Goal: Task Accomplishment & Management: Manage account settings

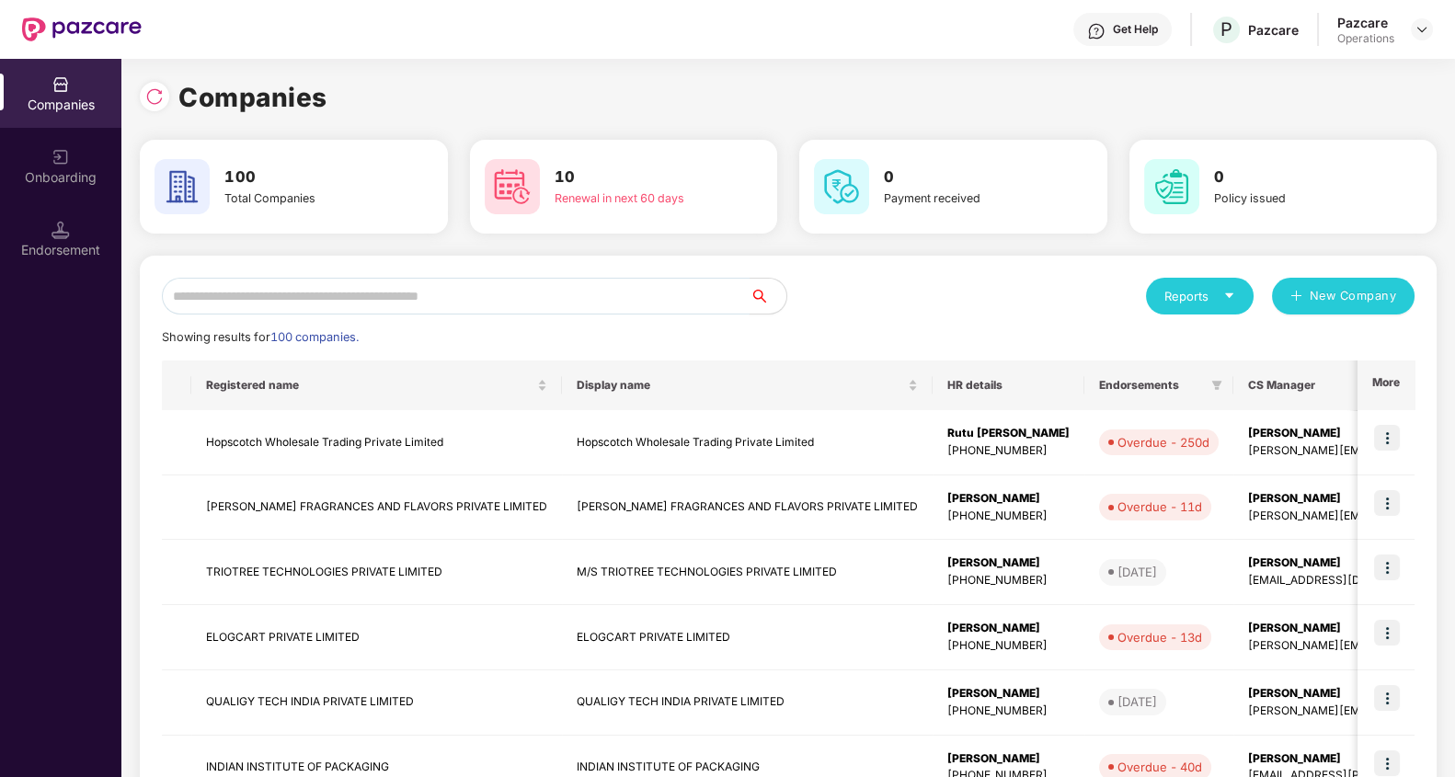
click at [495, 302] on input "text" at bounding box center [456, 296] width 588 height 37
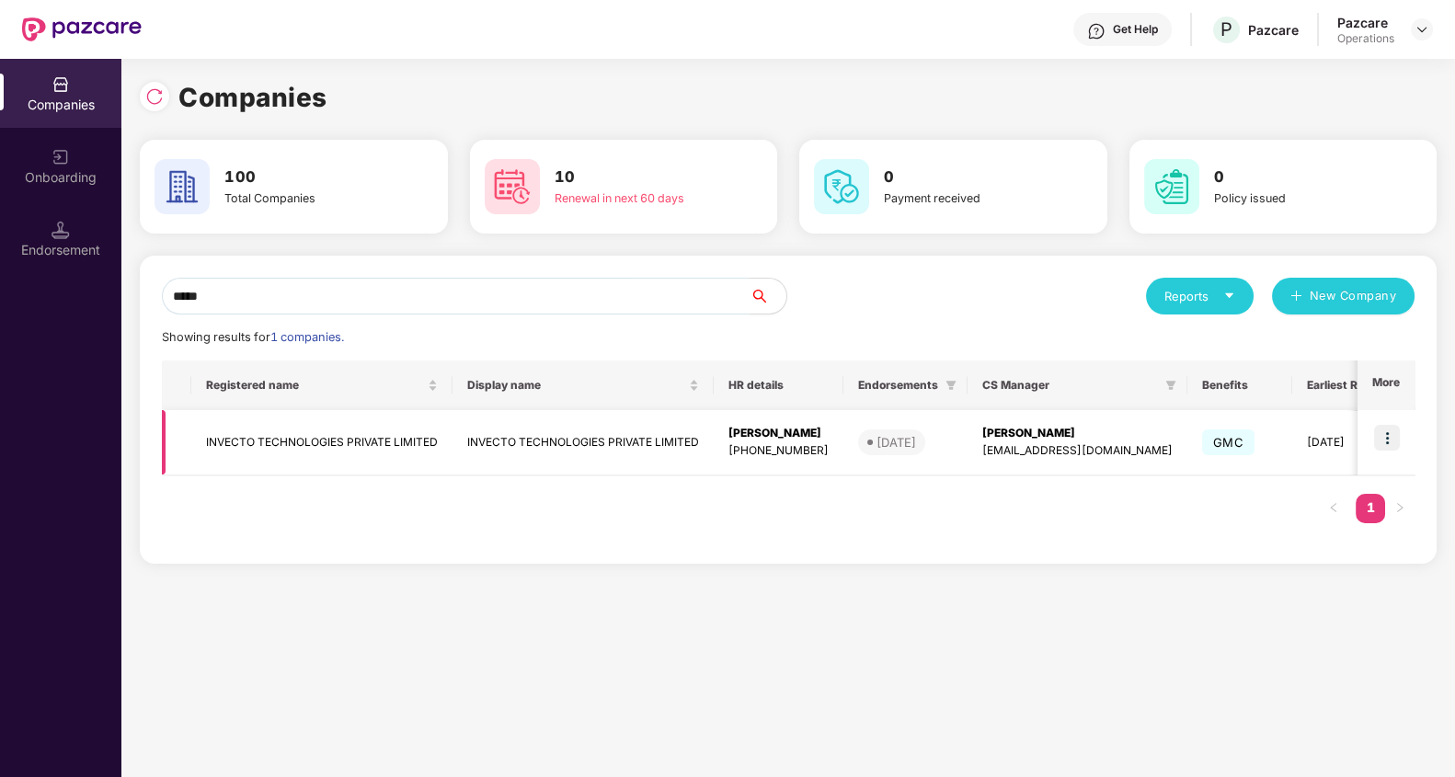
type input "*****"
click at [1393, 437] on img at bounding box center [1387, 438] width 26 height 26
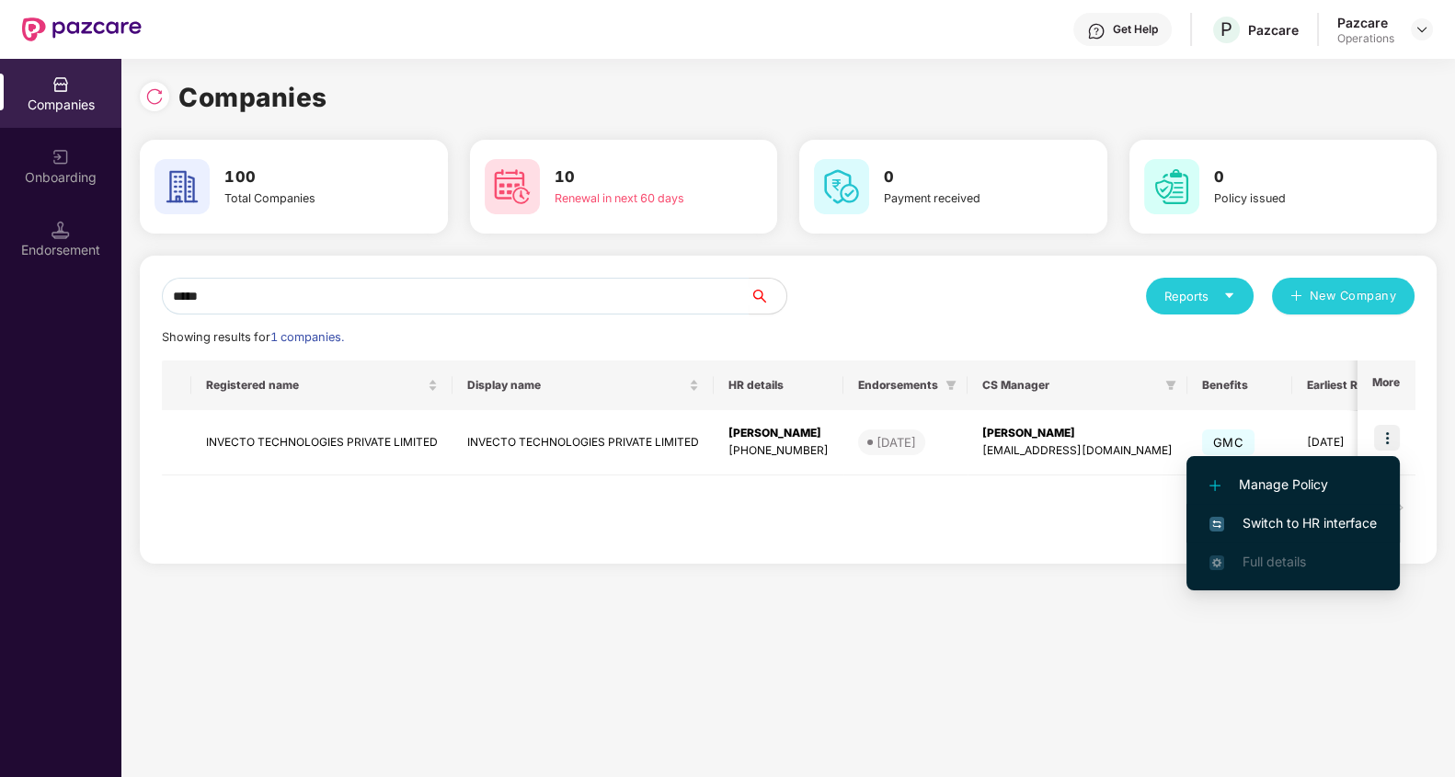
click at [1329, 523] on span "Switch to HR interface" at bounding box center [1292, 523] width 167 height 20
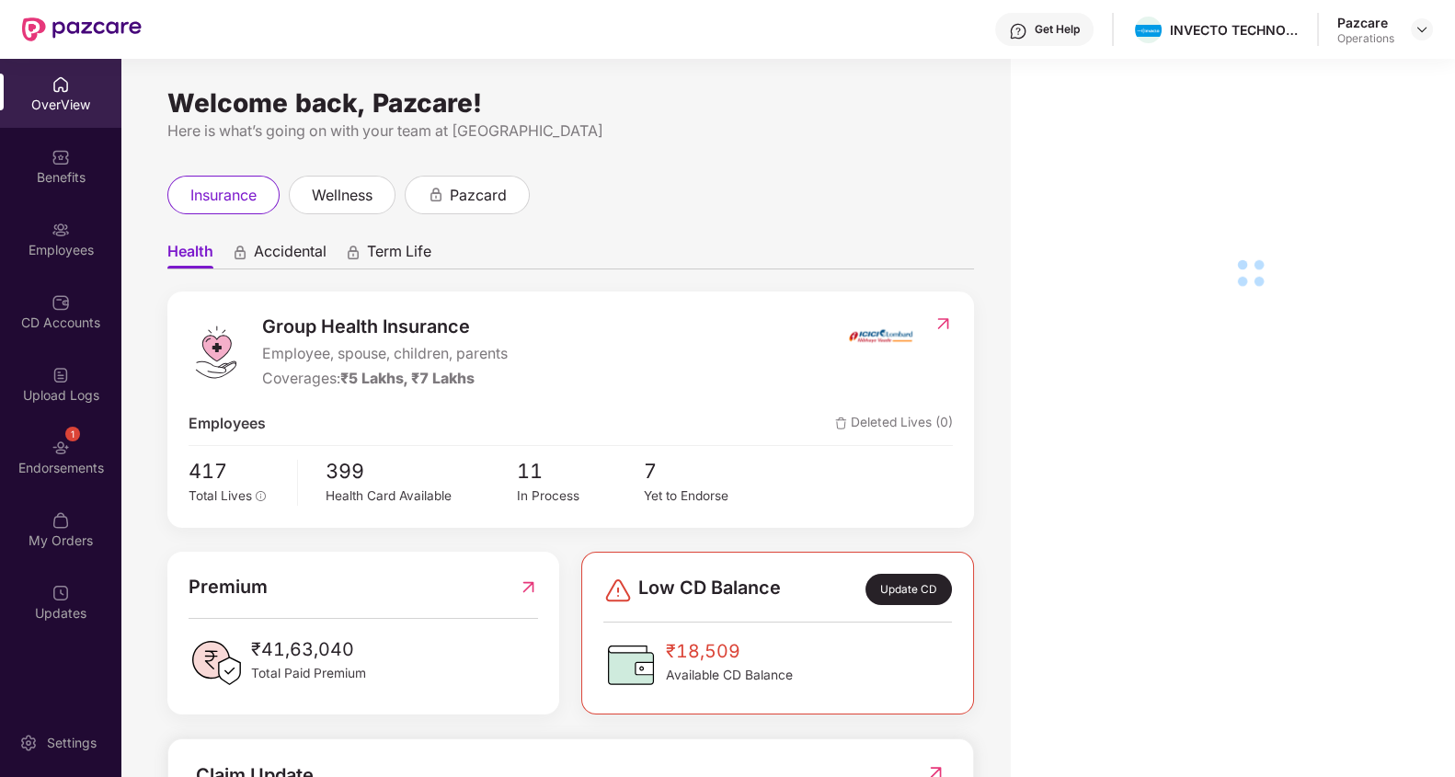
click at [64, 470] on div "Endorsements" at bounding box center [60, 468] width 121 height 18
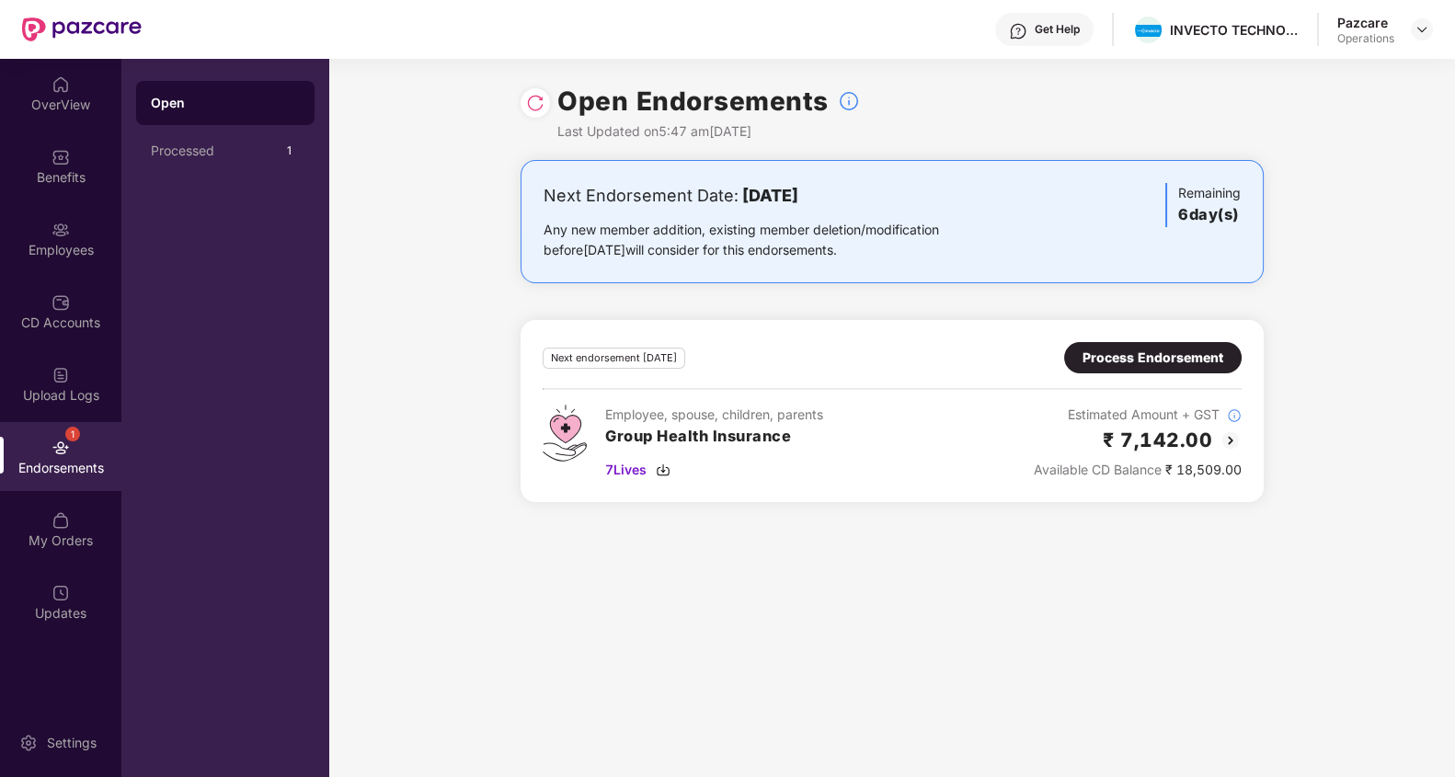
click at [1146, 349] on div "Process Endorsement" at bounding box center [1152, 358] width 141 height 20
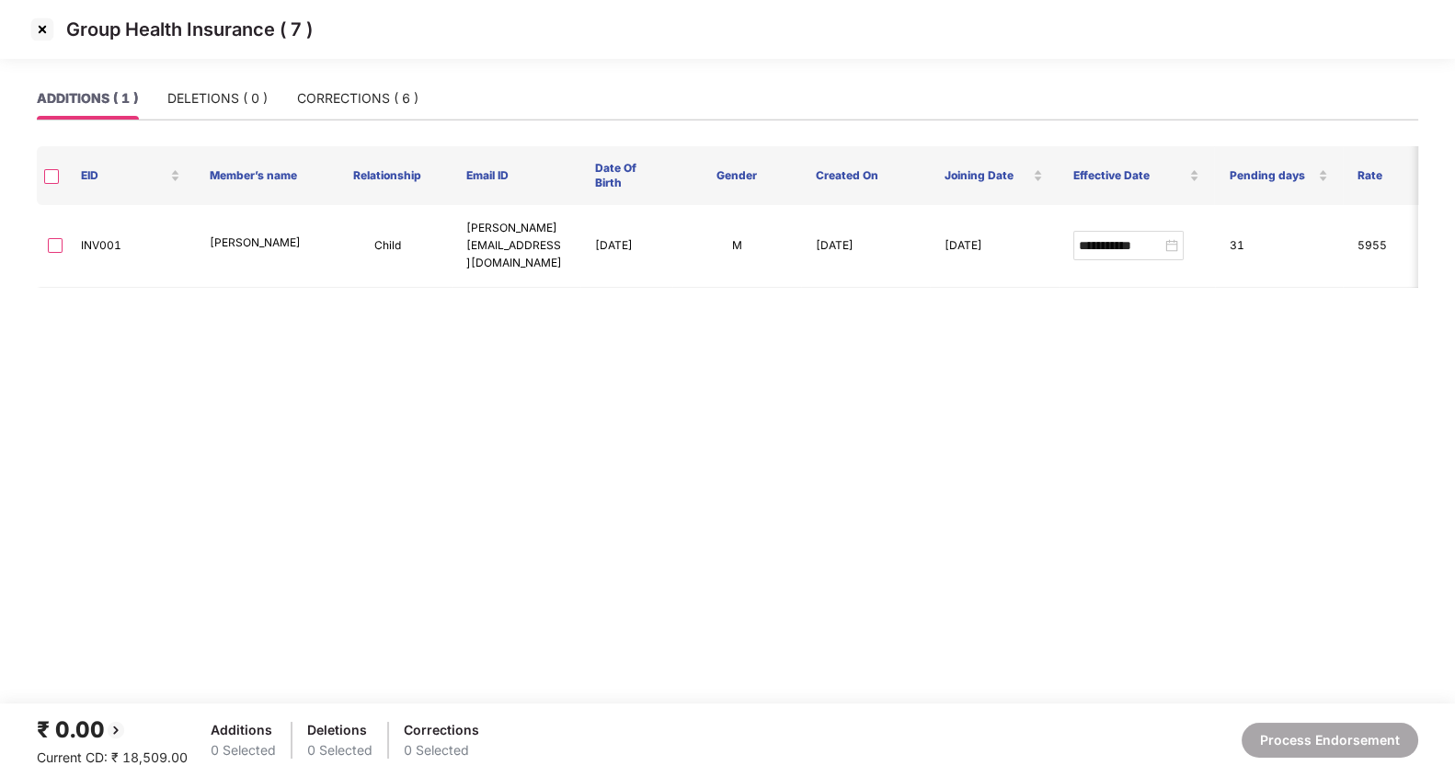
click at [41, 31] on img at bounding box center [42, 29] width 29 height 29
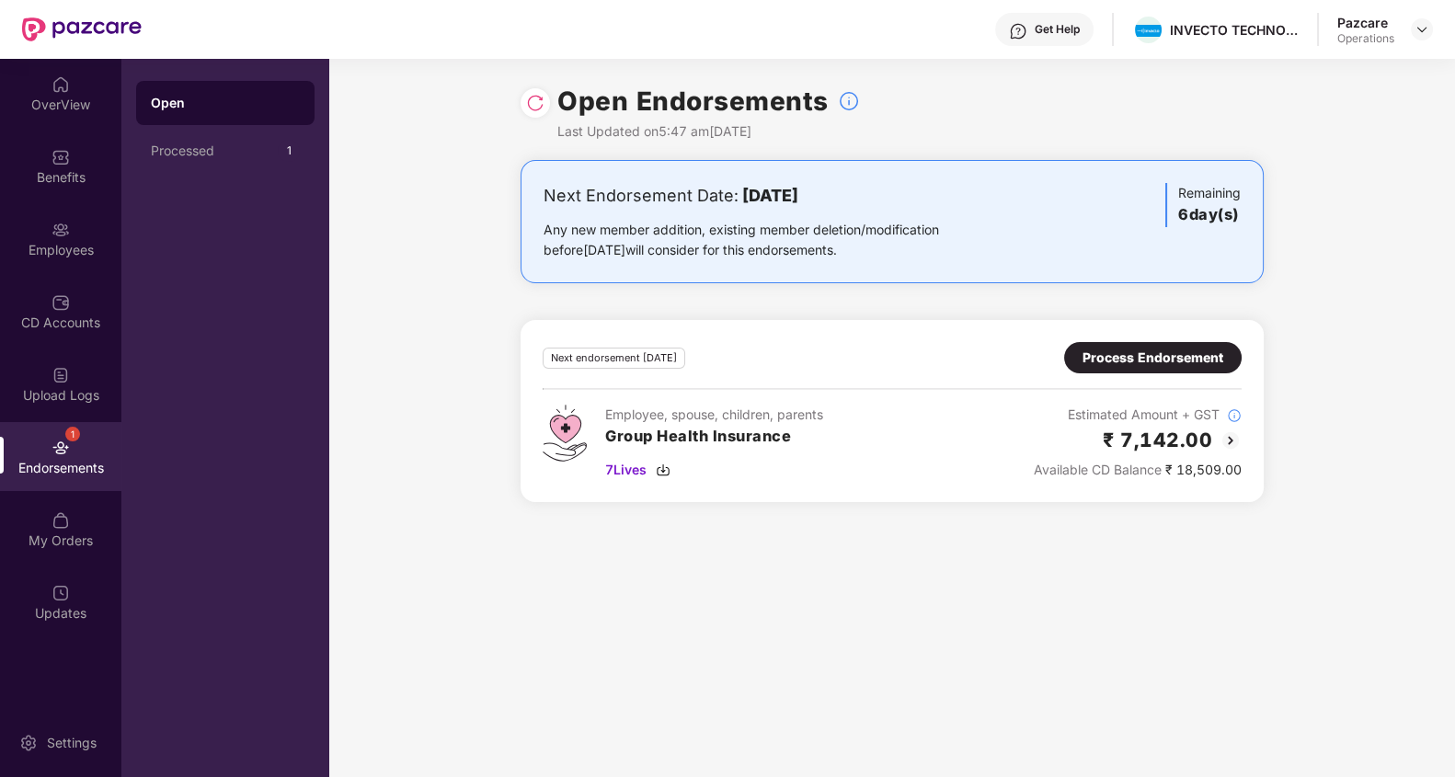
click at [536, 106] on img at bounding box center [535, 103] width 18 height 18
click at [1183, 359] on div "Process Endorsement" at bounding box center [1152, 358] width 141 height 20
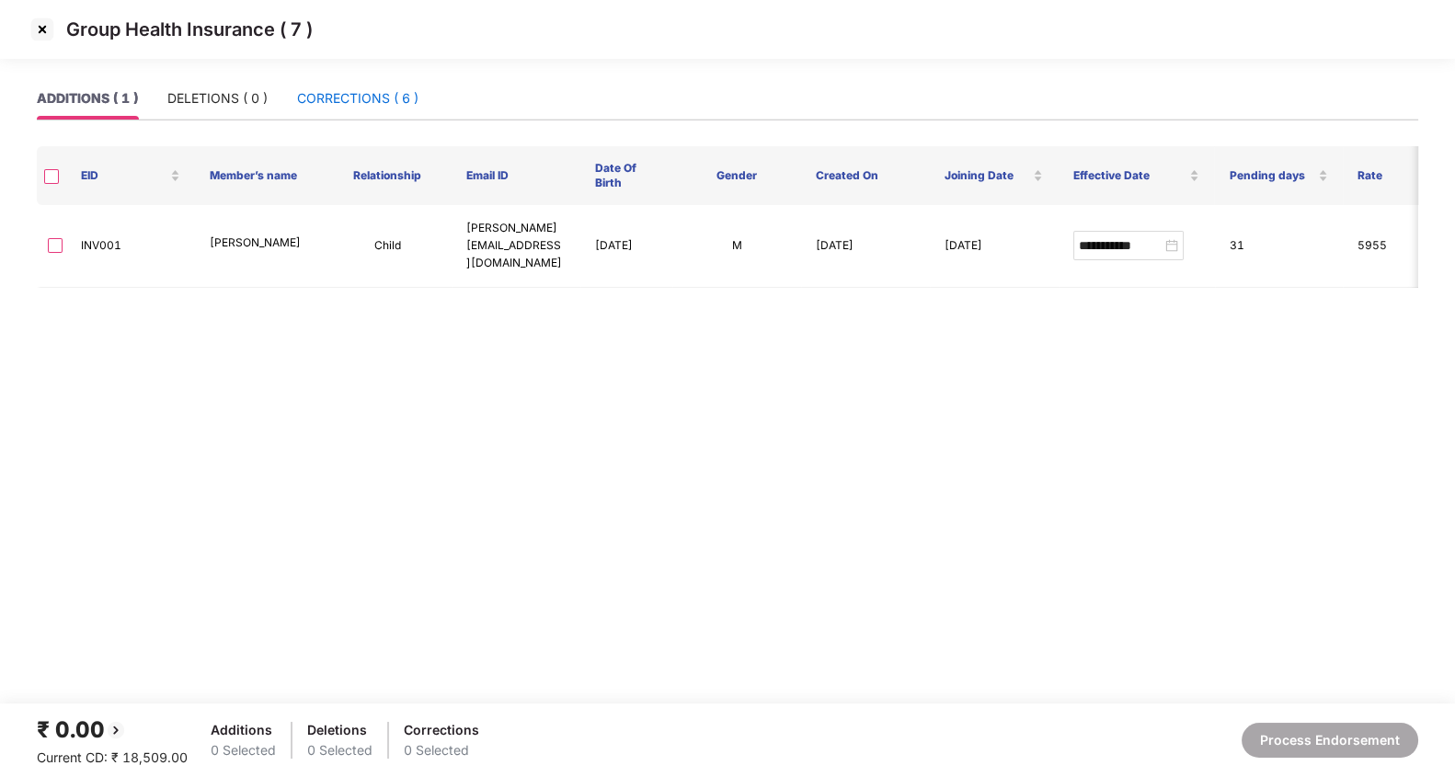
click at [368, 107] on div "CORRECTIONS ( 6 )" at bounding box center [357, 98] width 121 height 20
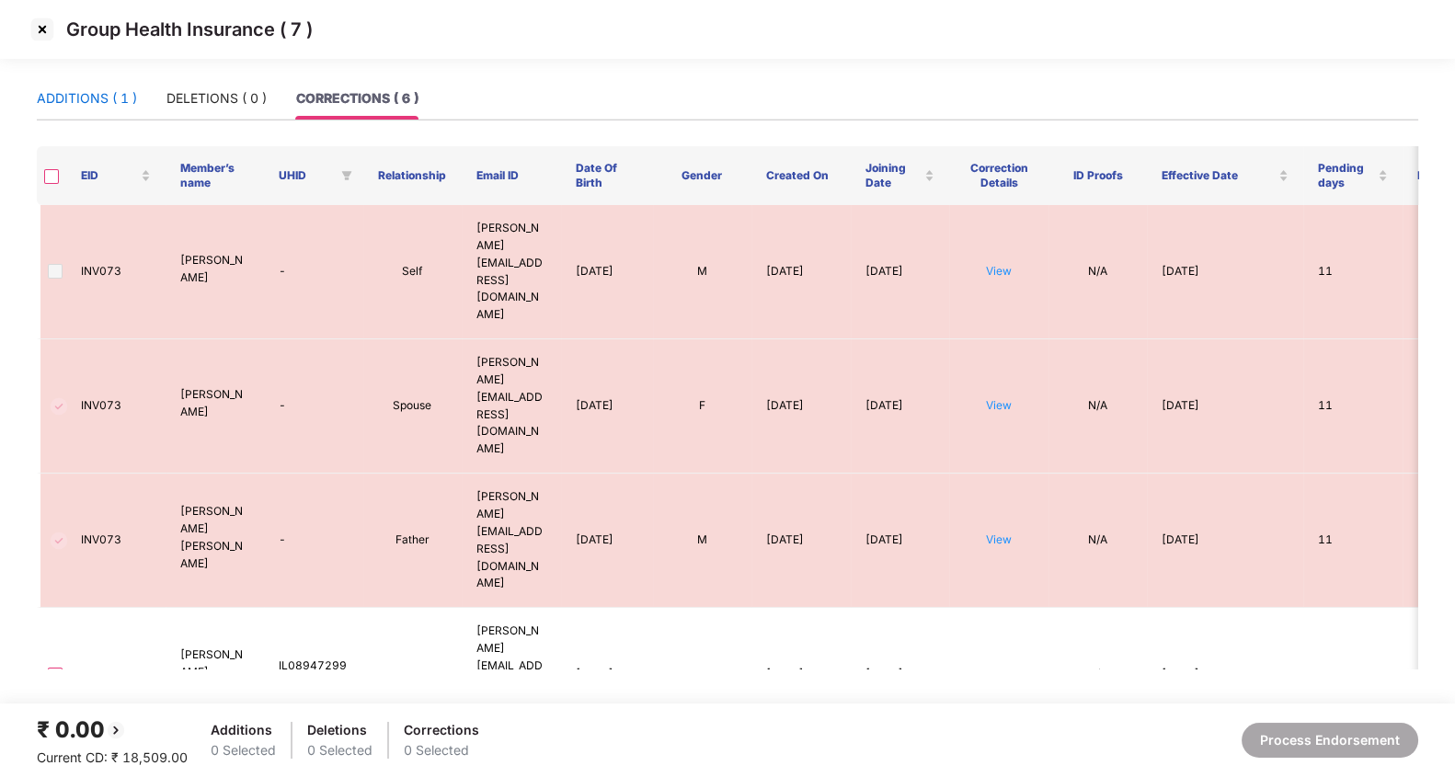
click at [107, 92] on div "ADDITIONS ( 1 )" at bounding box center [87, 98] width 100 height 20
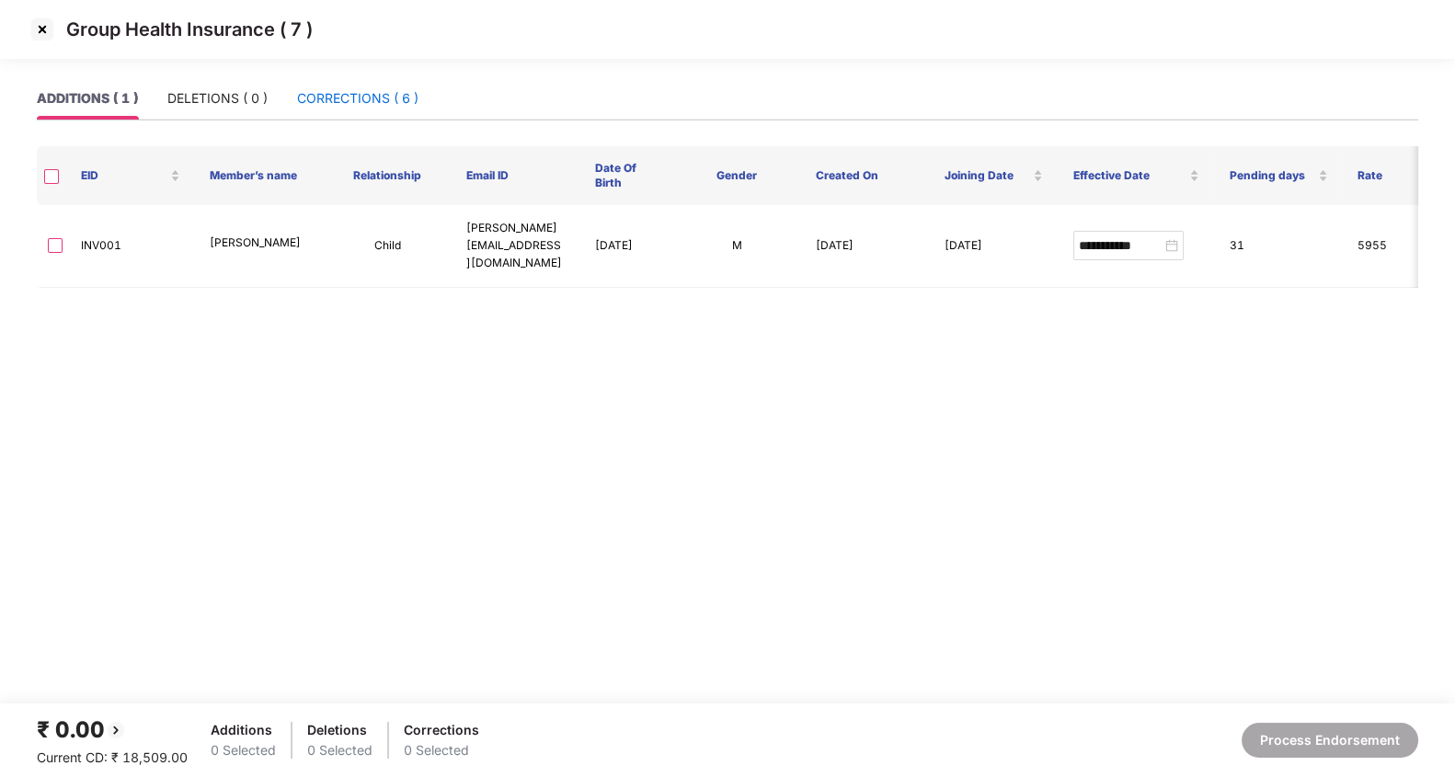
click at [377, 100] on div "CORRECTIONS ( 6 )" at bounding box center [357, 98] width 121 height 20
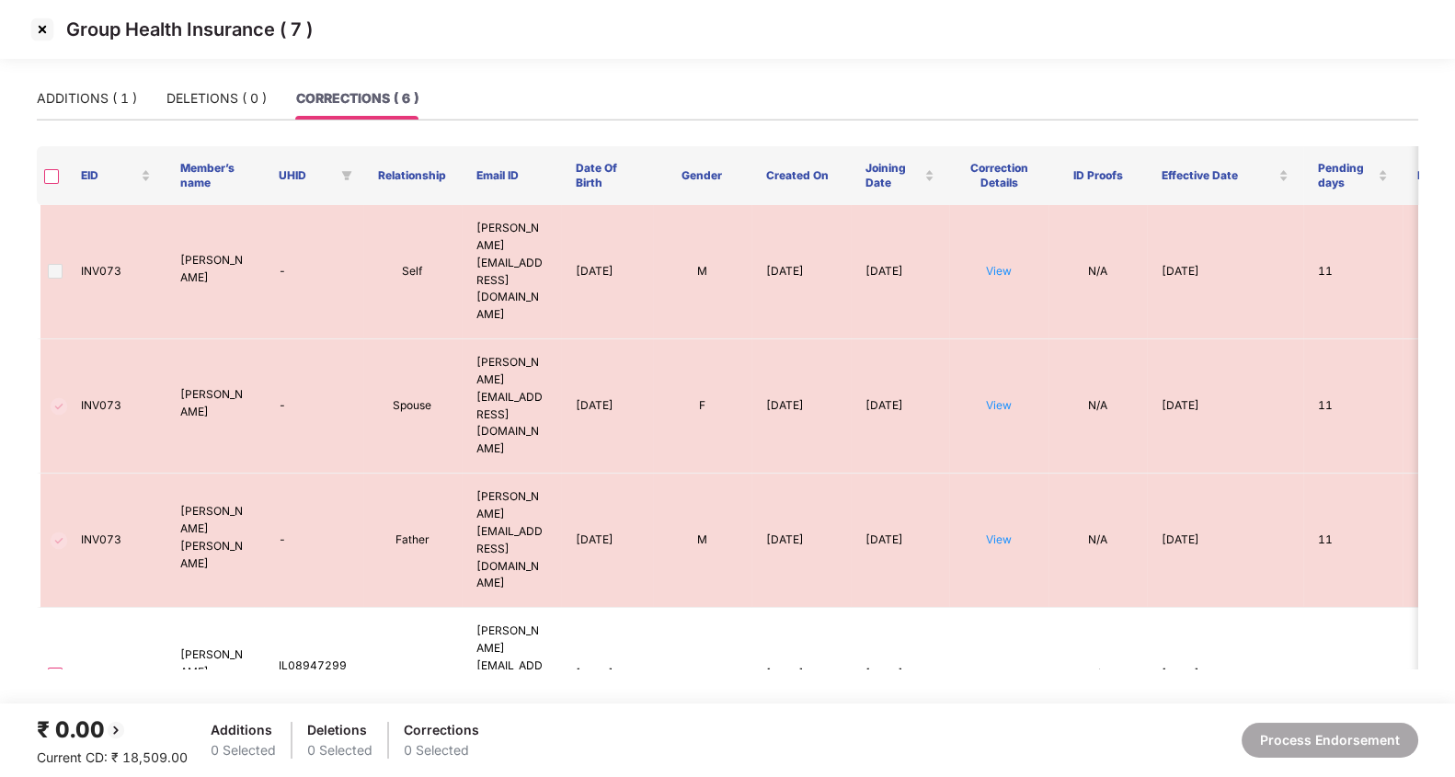
scroll to position [72, 0]
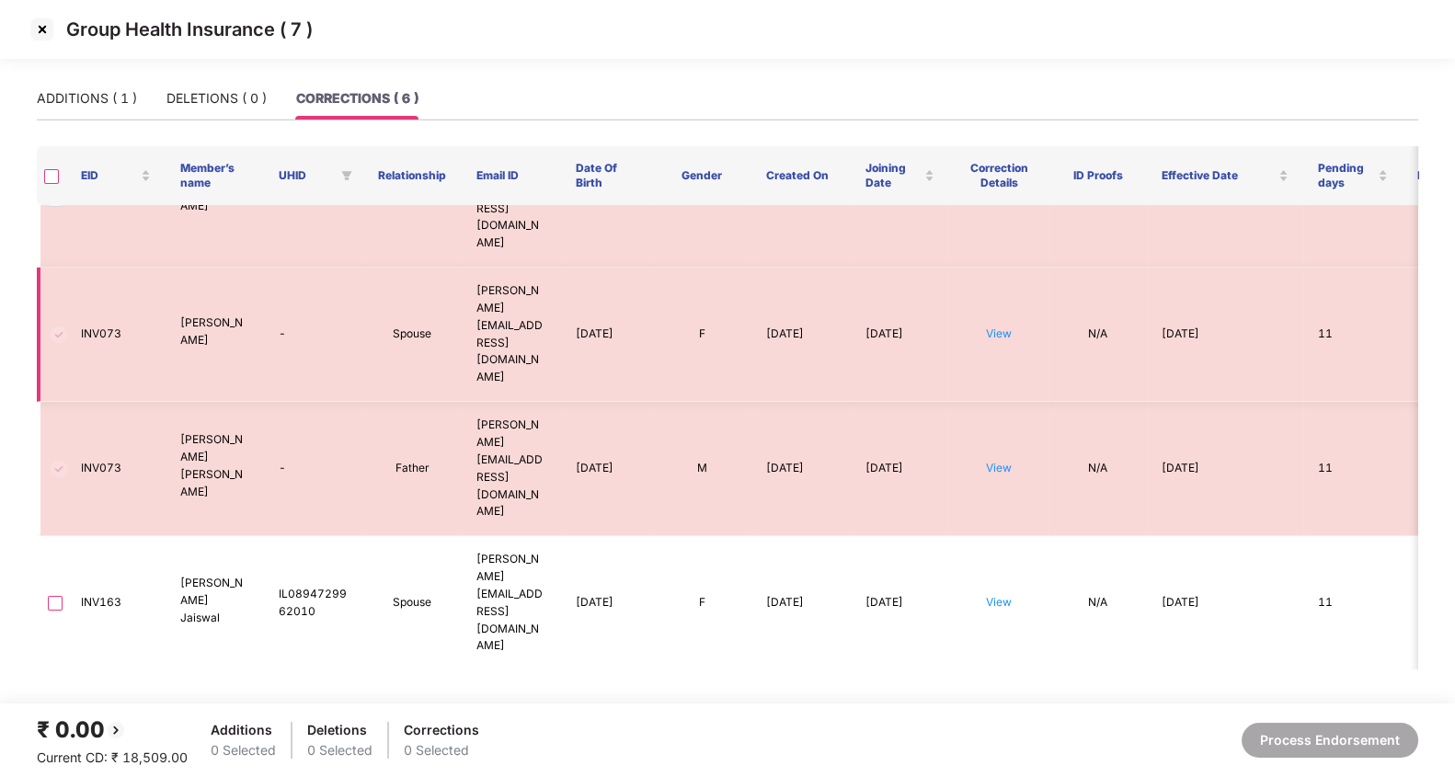
click at [60, 324] on img at bounding box center [59, 335] width 22 height 22
click at [61, 458] on img at bounding box center [59, 469] width 22 height 22
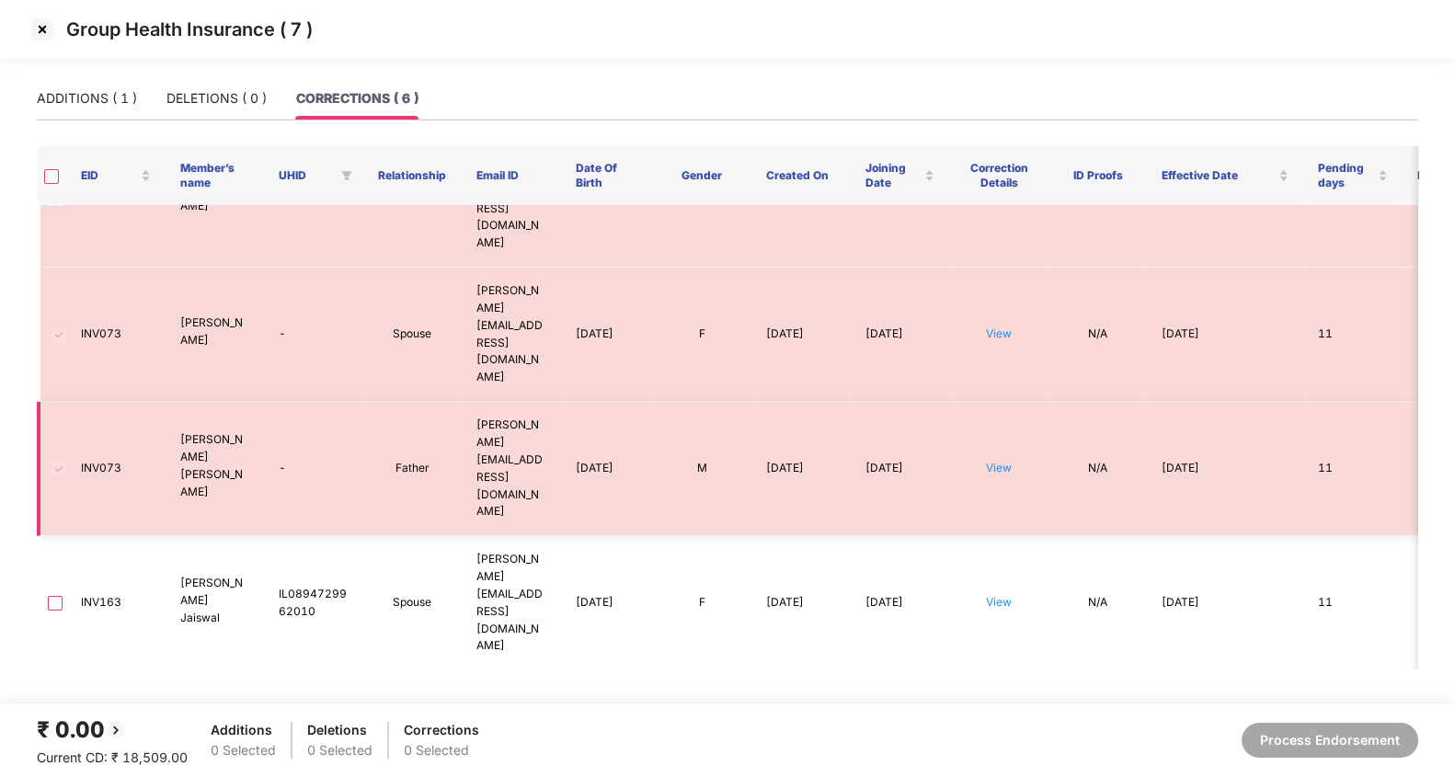
click at [61, 458] on img at bounding box center [59, 469] width 22 height 22
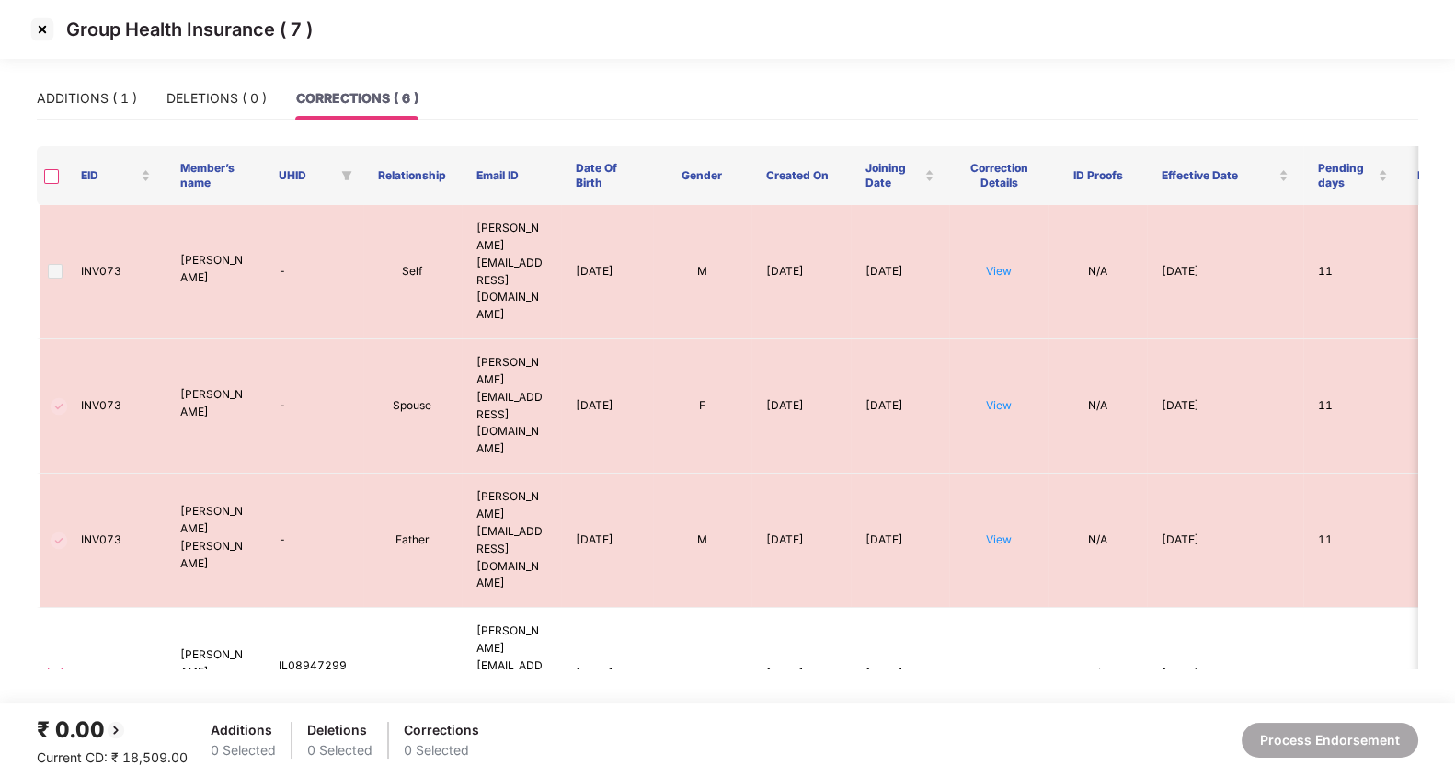
click at [1154, 42] on div "Group Health Insurance ( 7 )" at bounding box center [728, 30] width 1400 height 30
click at [42, 35] on img at bounding box center [42, 29] width 29 height 29
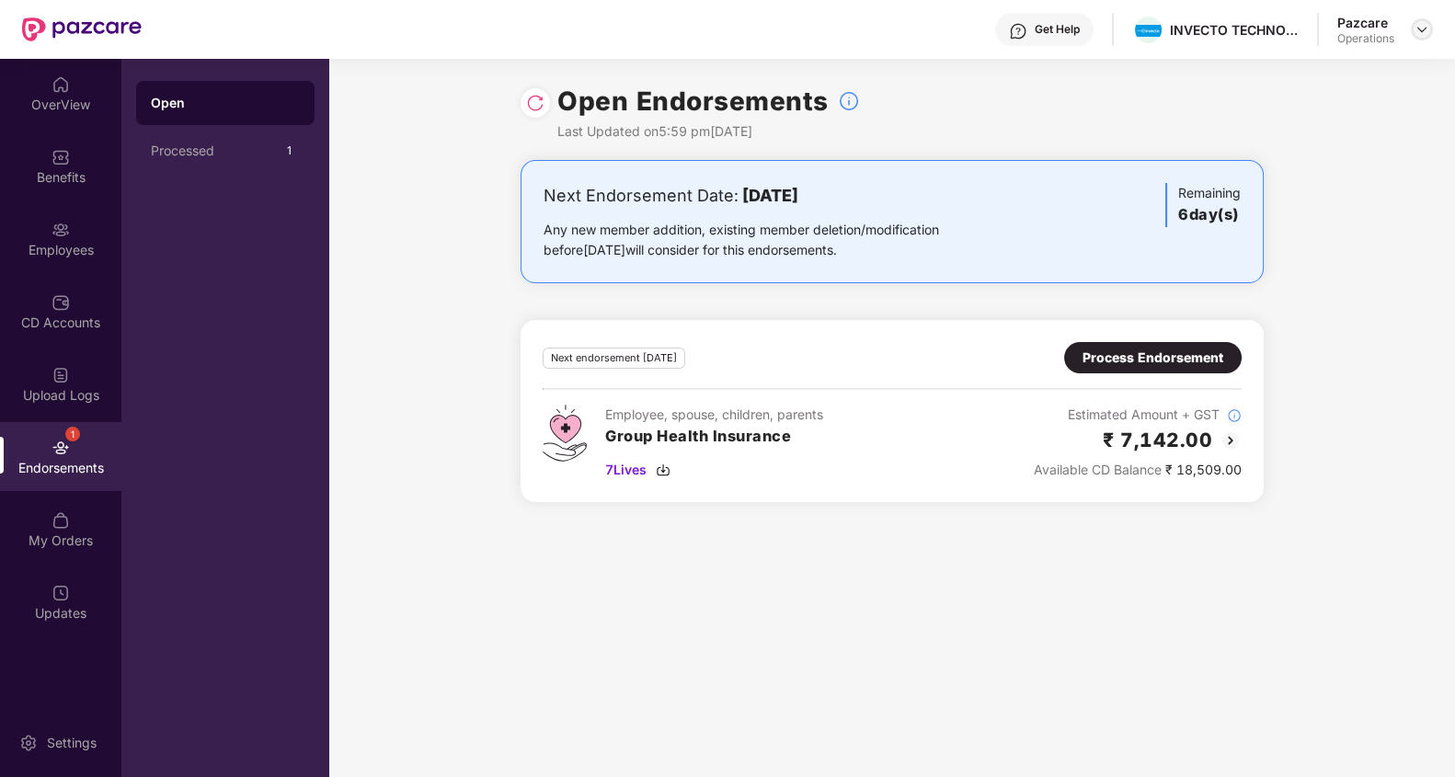
click at [1412, 31] on div at bounding box center [1422, 29] width 22 height 22
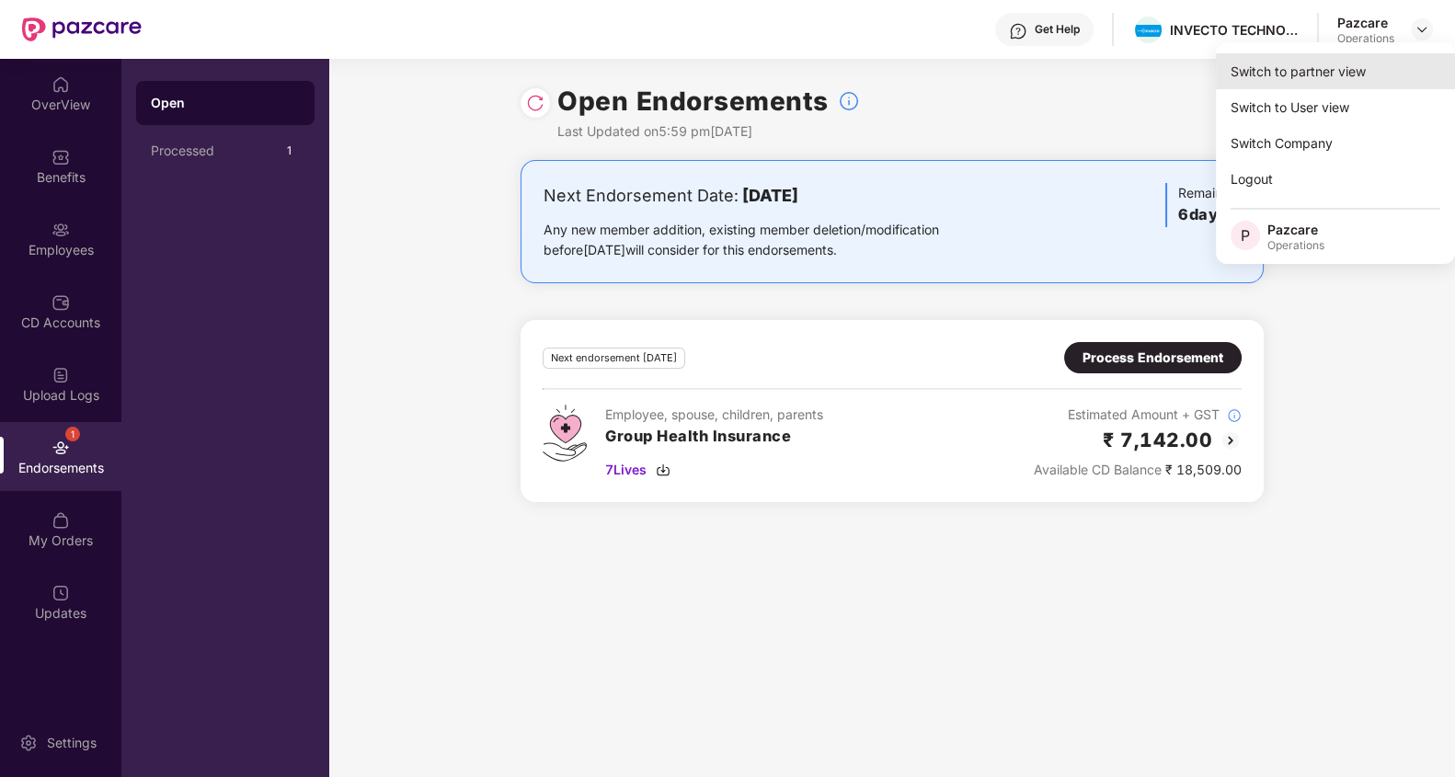
click at [1334, 64] on div "Switch to partner view" at bounding box center [1335, 71] width 239 height 36
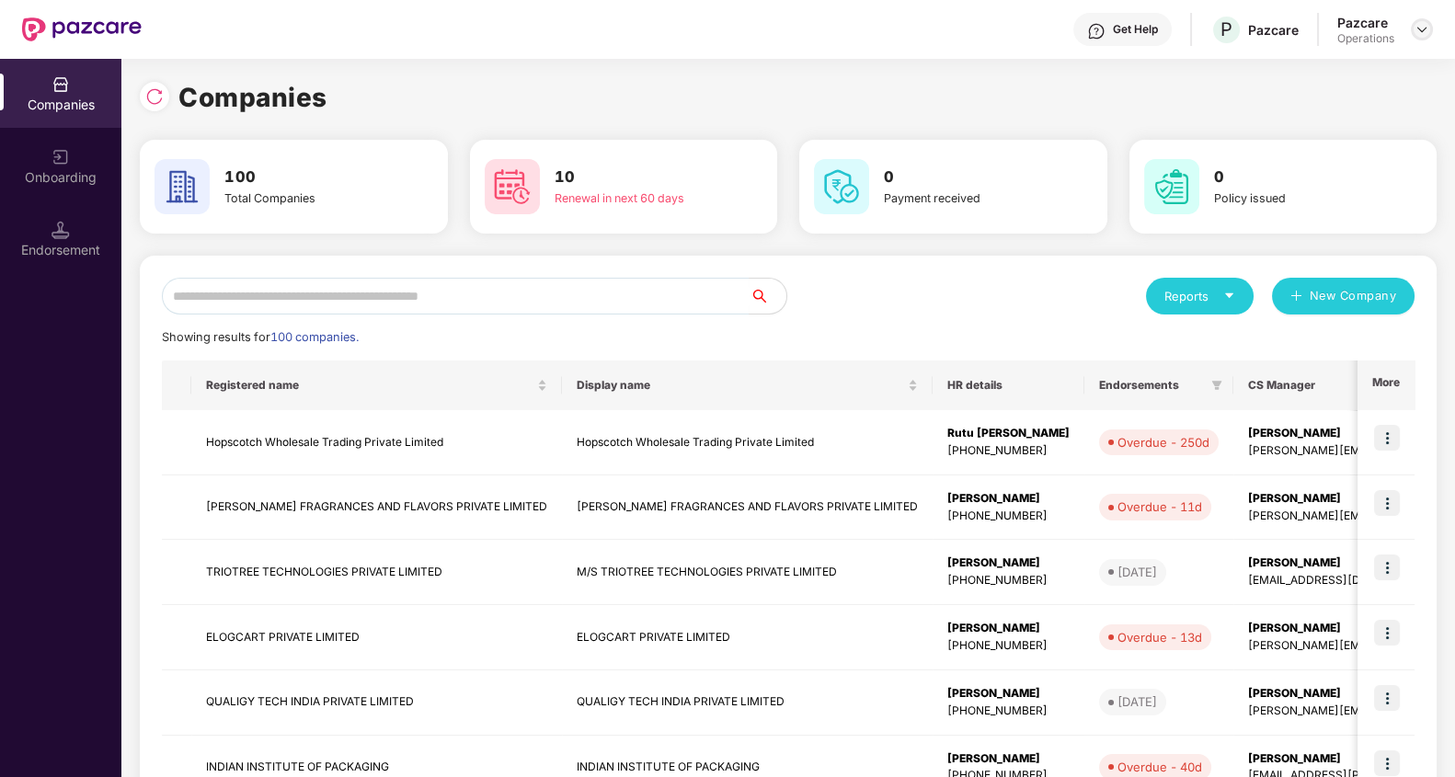
click at [1422, 28] on img at bounding box center [1421, 29] width 15 height 15
click at [1316, 119] on div "Logout" at bounding box center [1336, 107] width 239 height 36
